Goal: Find specific page/section: Find specific page/section

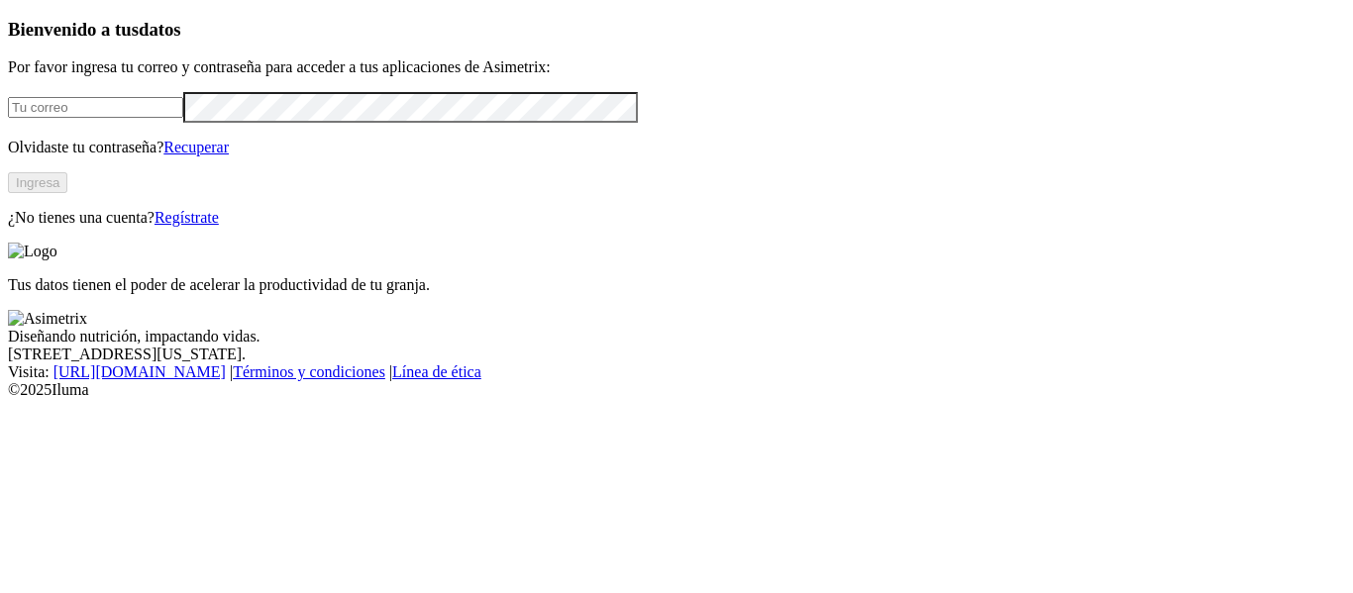
type input "[EMAIL_ADDRESS][DOMAIN_NAME]"
click at [67, 193] on button "Ingresa" at bounding box center [37, 182] width 59 height 21
